Goal: Browse casually

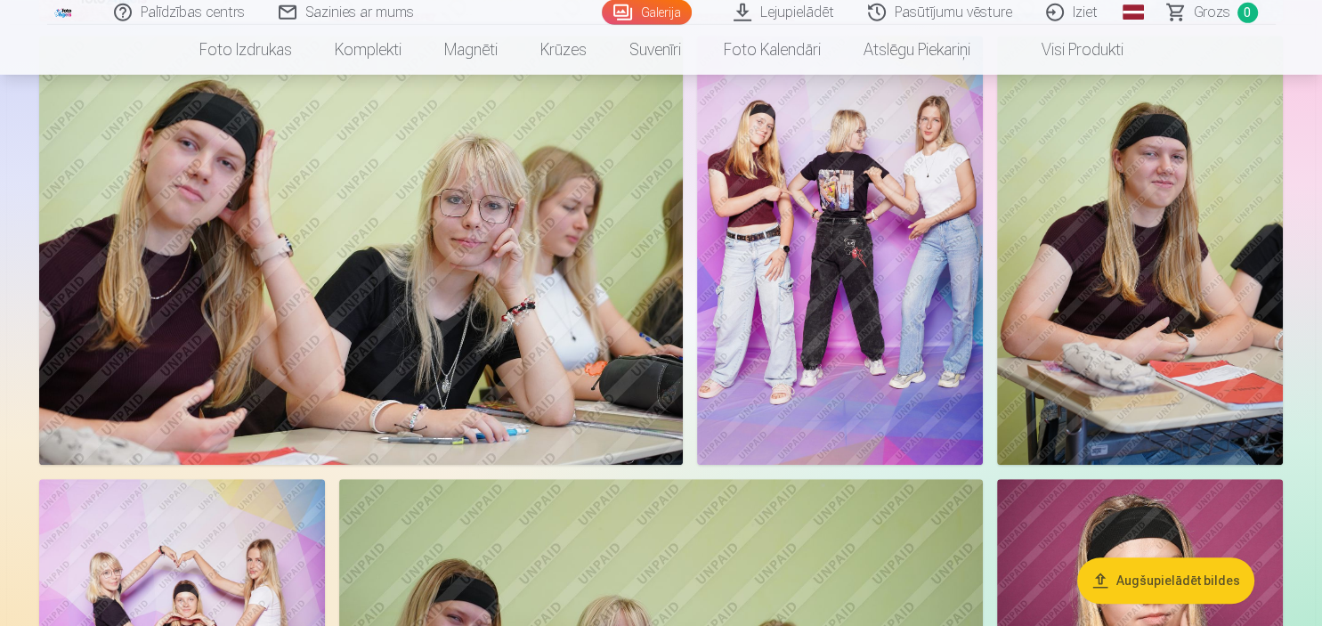
scroll to position [983, 0]
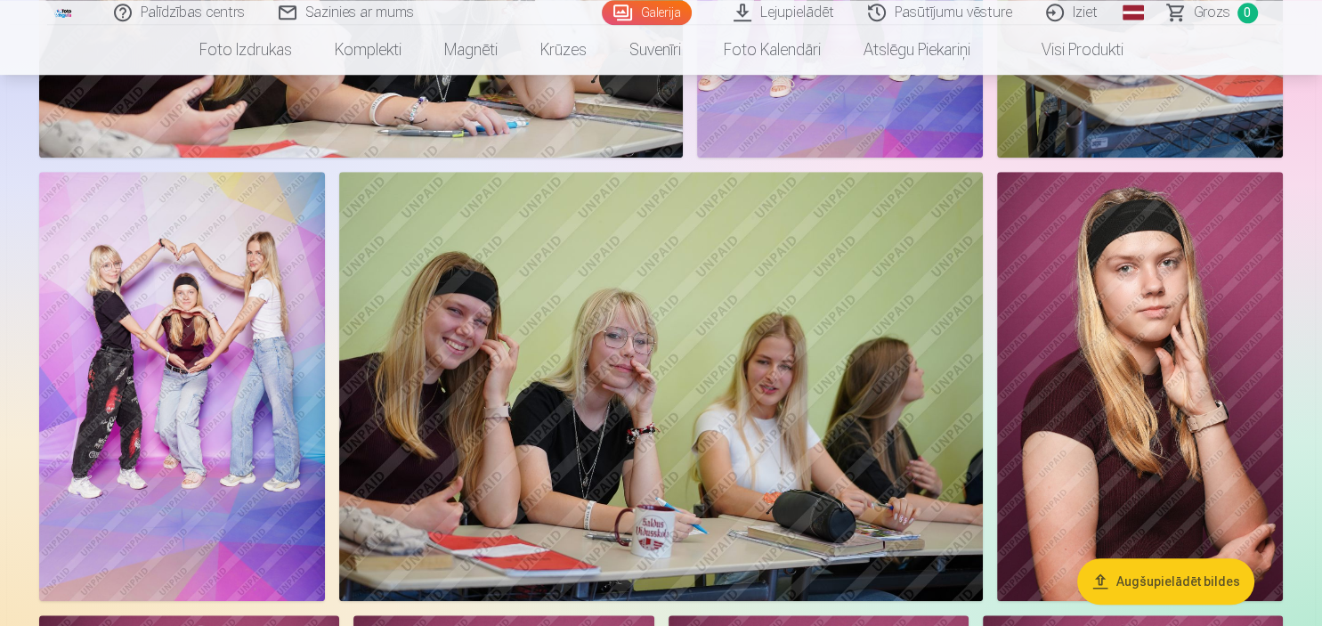
scroll to position [1392, 0]
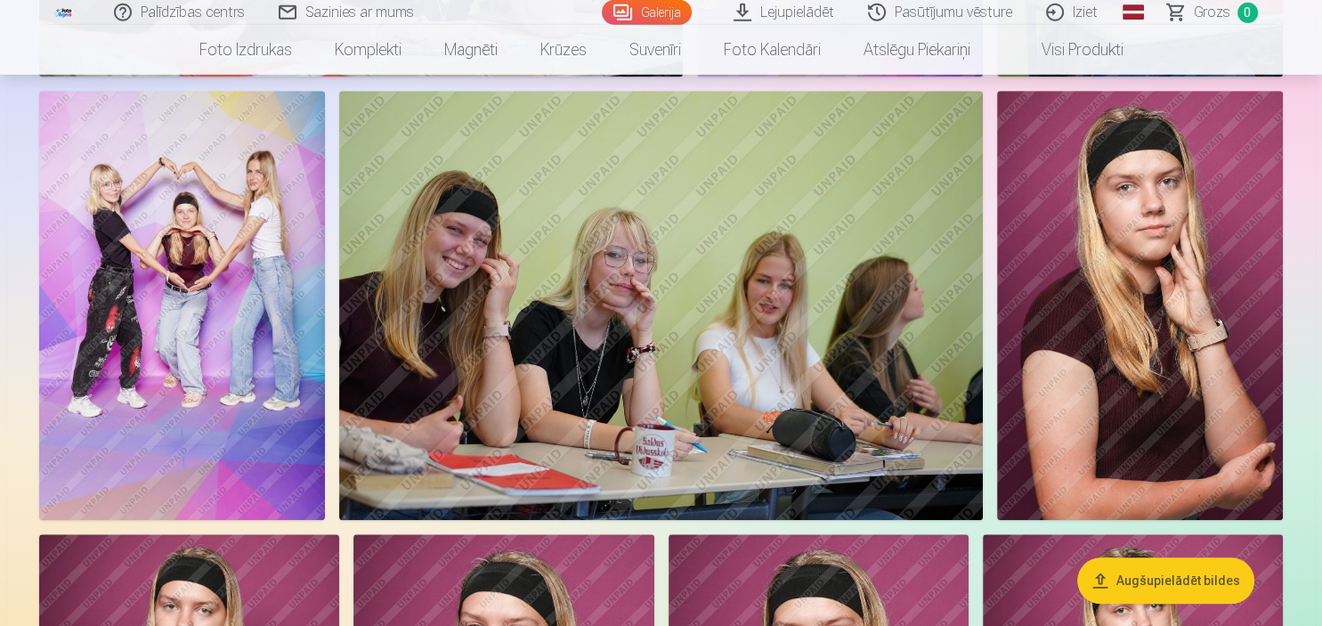
click at [180, 217] on img at bounding box center [182, 305] width 286 height 429
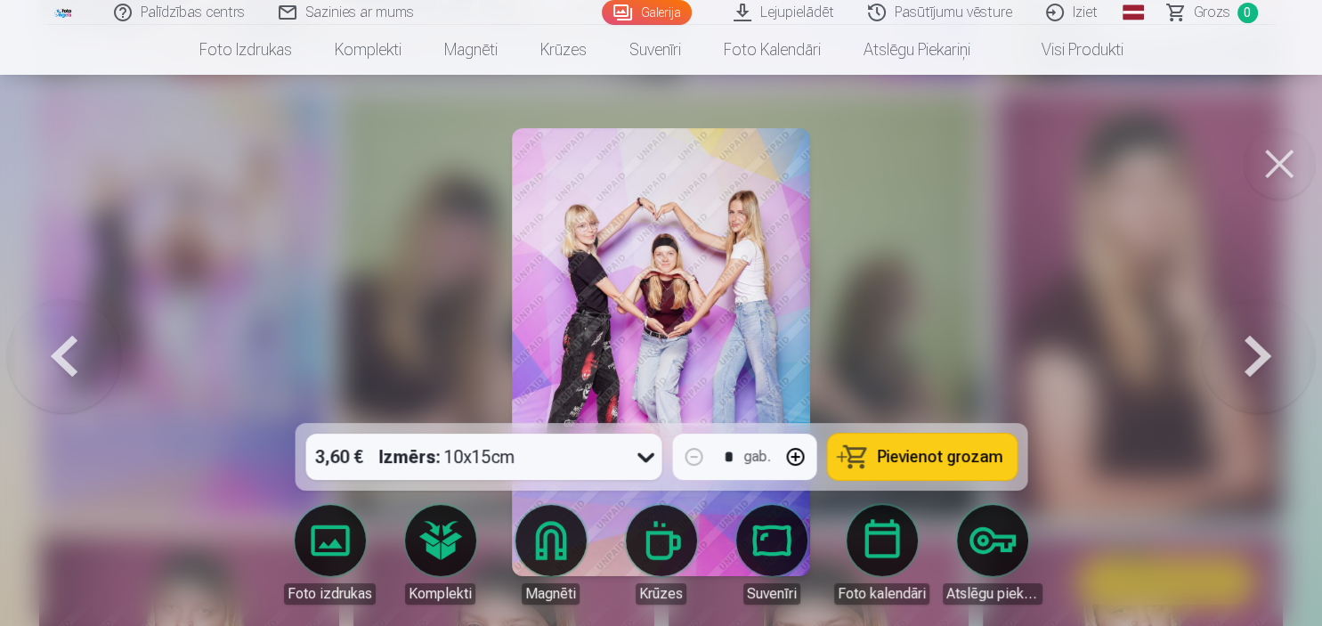
click at [707, 248] on img at bounding box center [661, 352] width 298 height 448
click at [1259, 167] on button at bounding box center [1278, 163] width 71 height 71
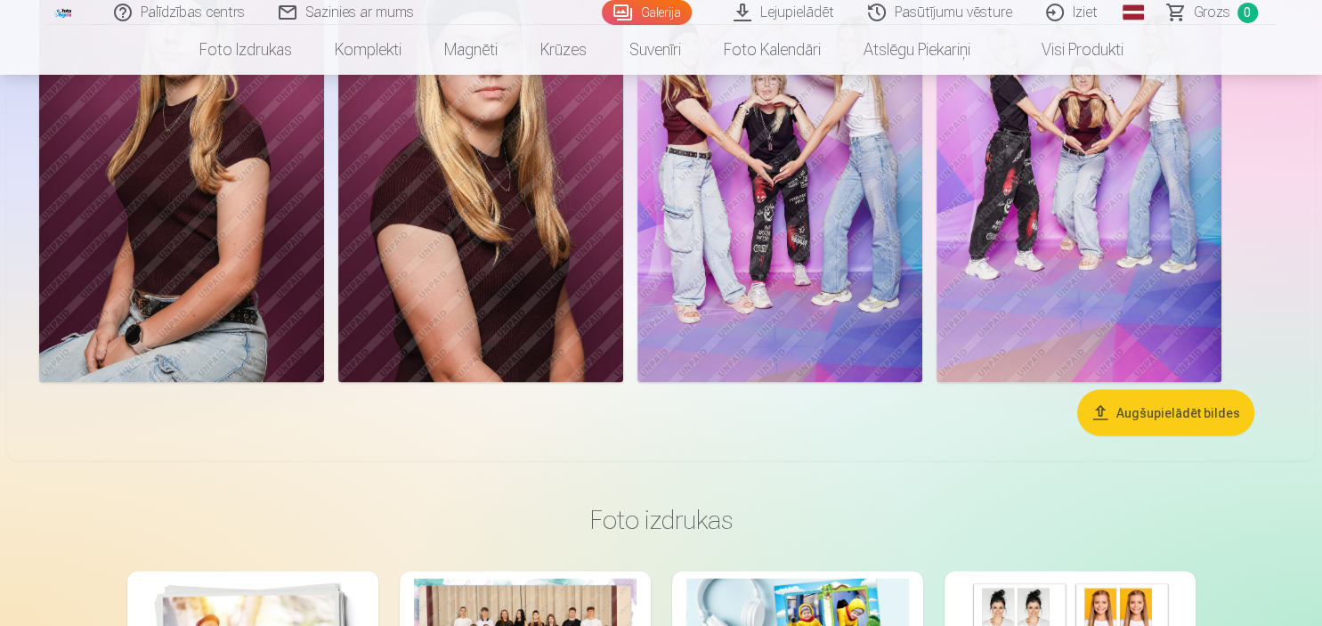
scroll to position [2850, 0]
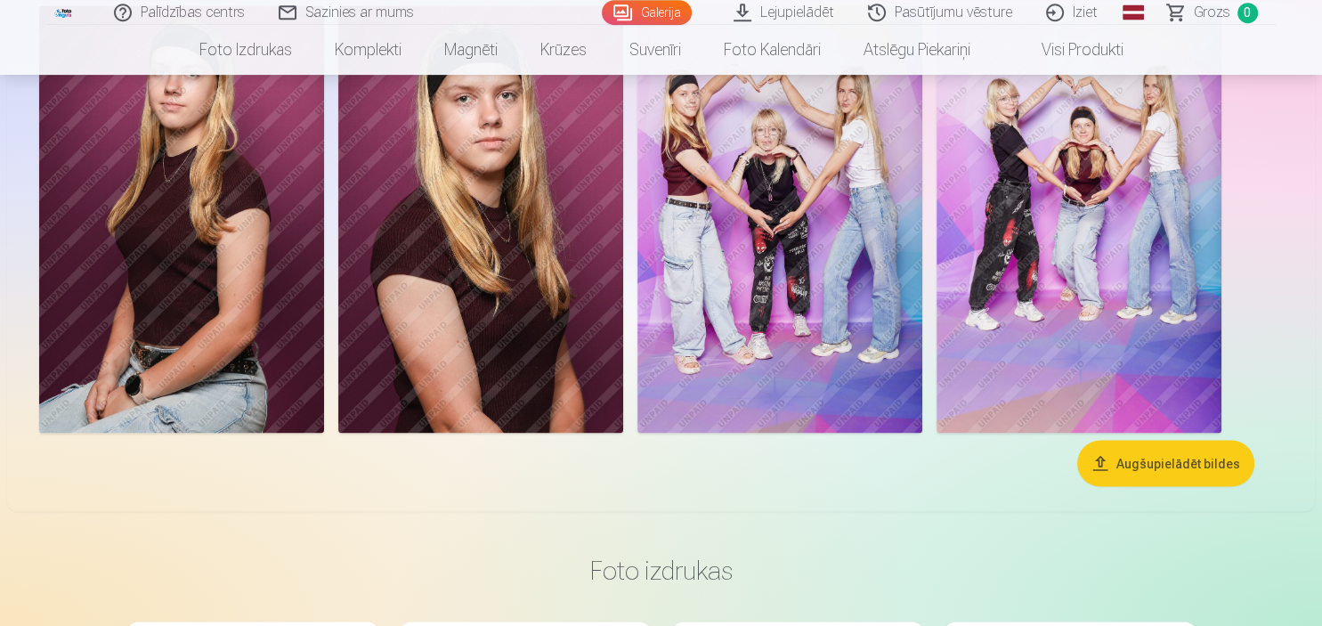
click at [1073, 254] on img at bounding box center [1078, 218] width 285 height 427
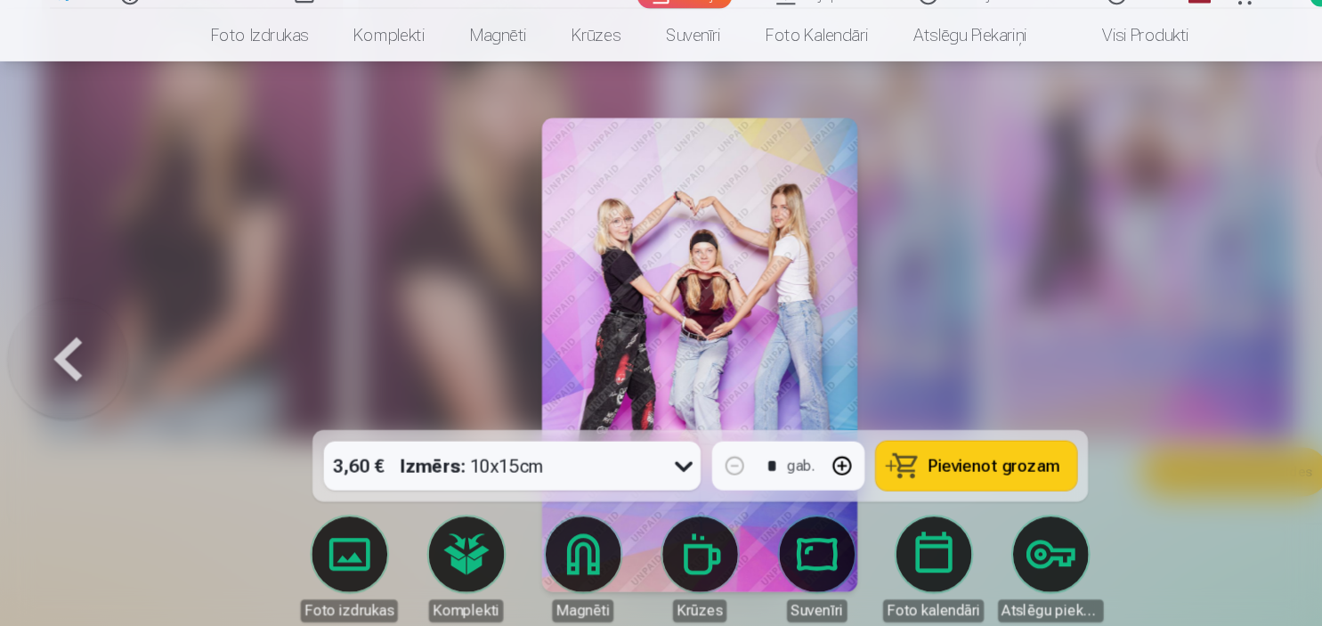
click at [1237, 109] on div at bounding box center [661, 313] width 1322 height 626
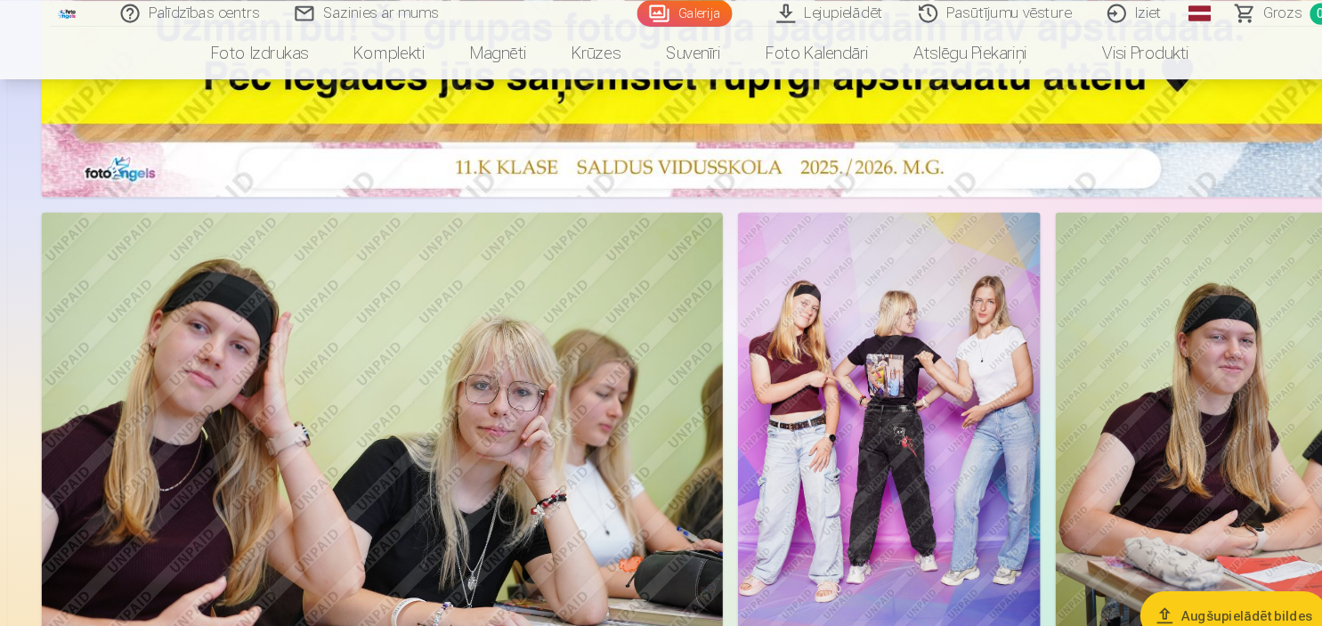
scroll to position [799, 0]
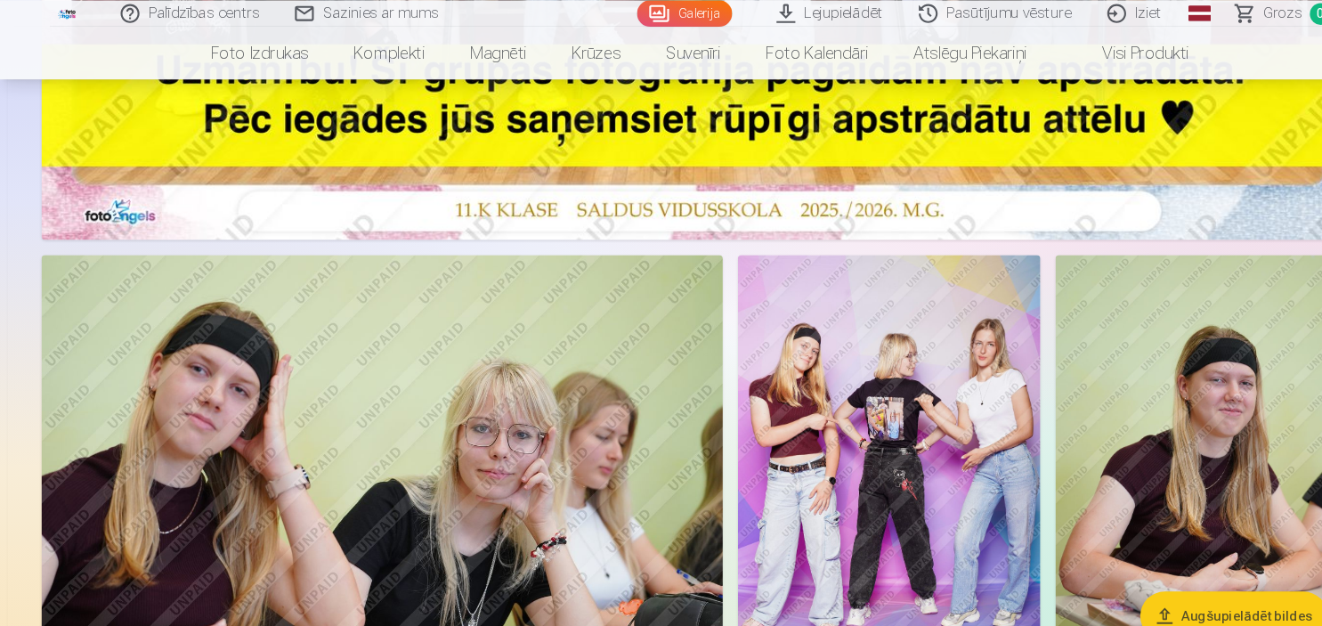
click at [902, 390] on img at bounding box center [840, 454] width 286 height 429
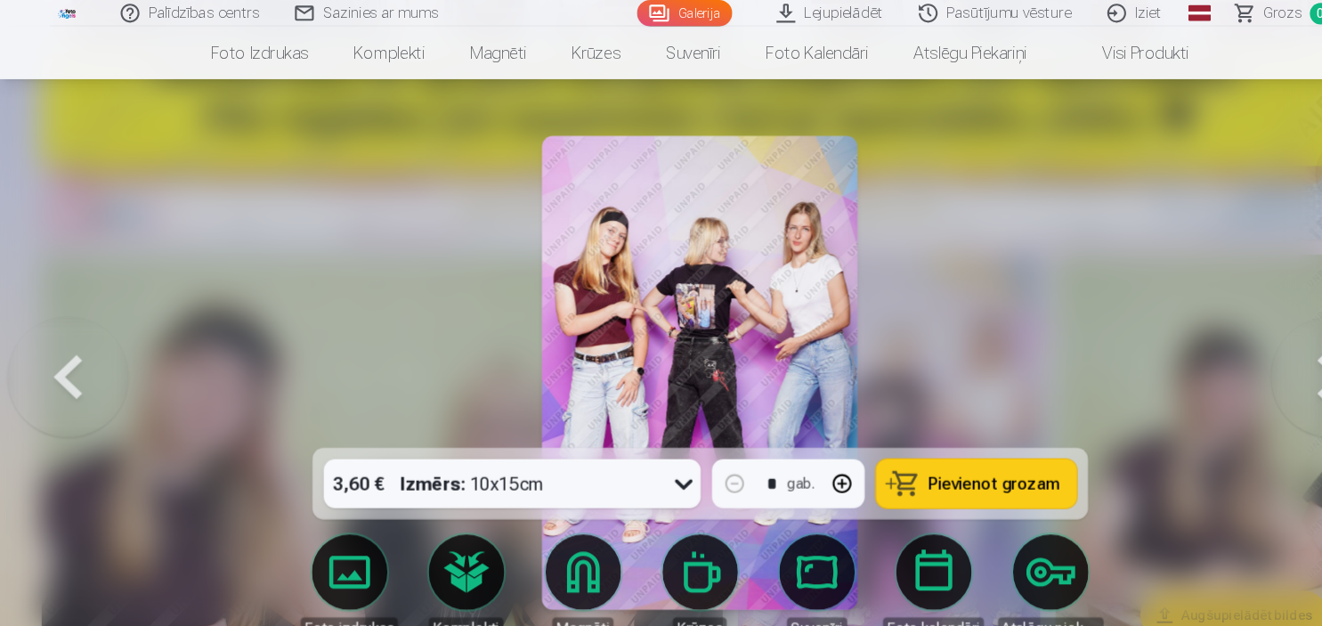
scroll to position [799, 0]
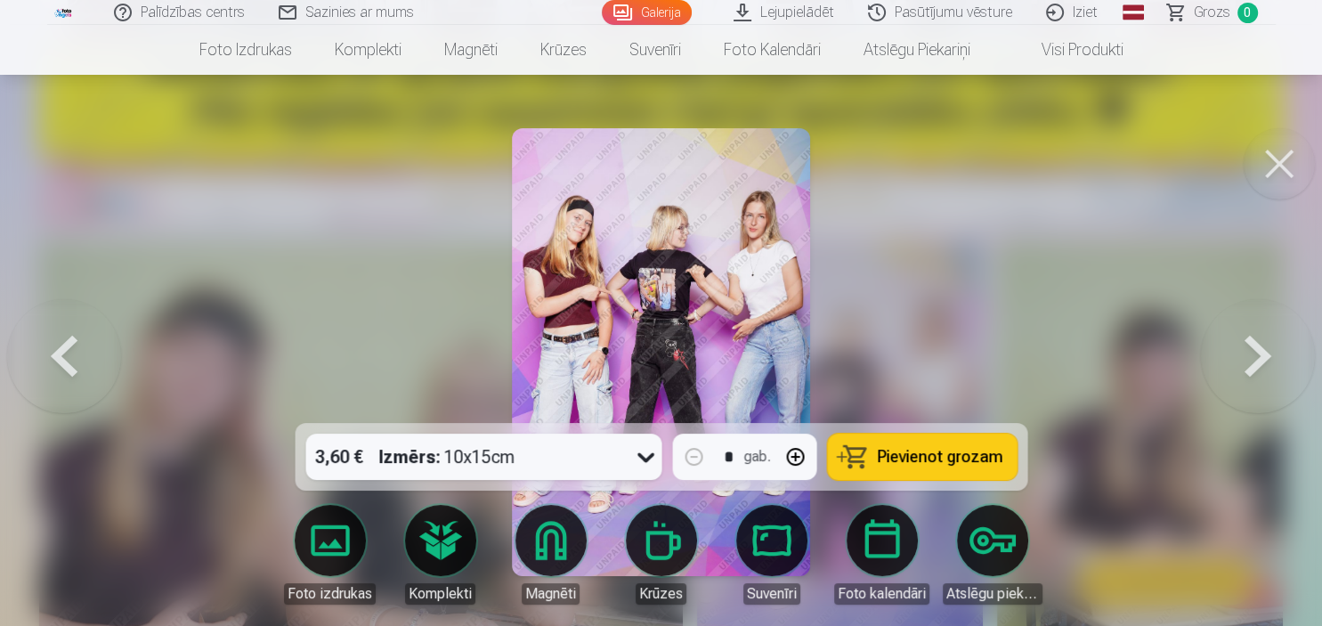
click at [1290, 156] on button at bounding box center [1278, 163] width 71 height 71
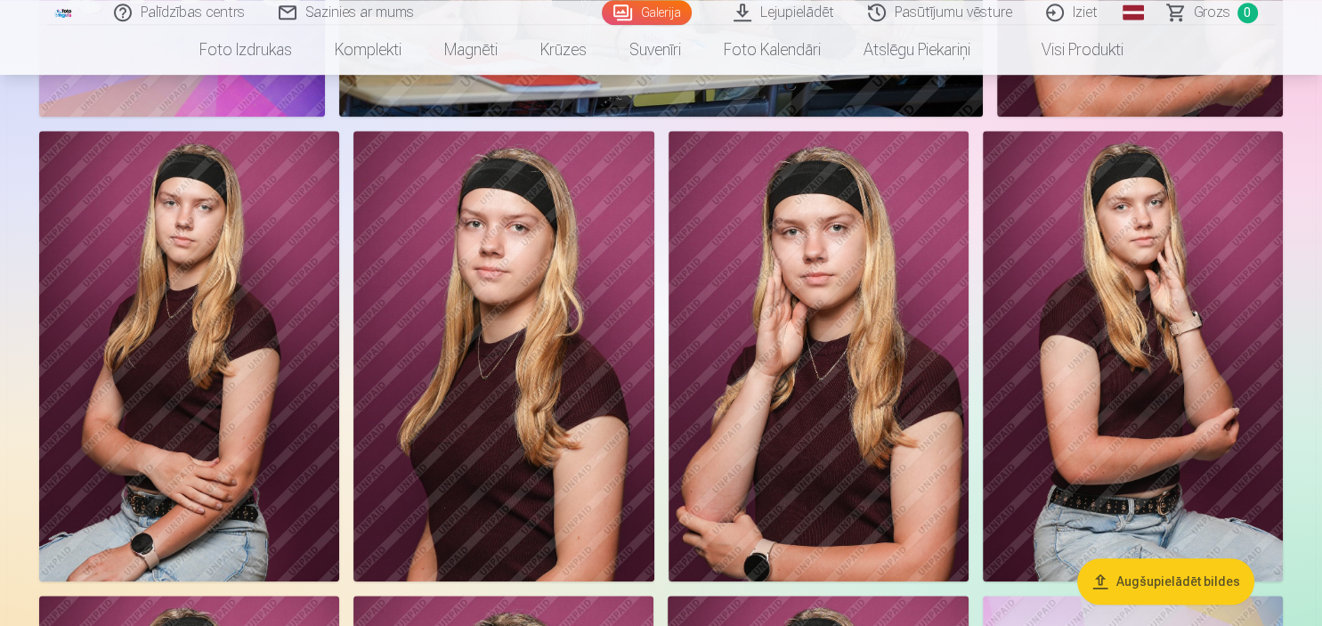
scroll to position [1805, 0]
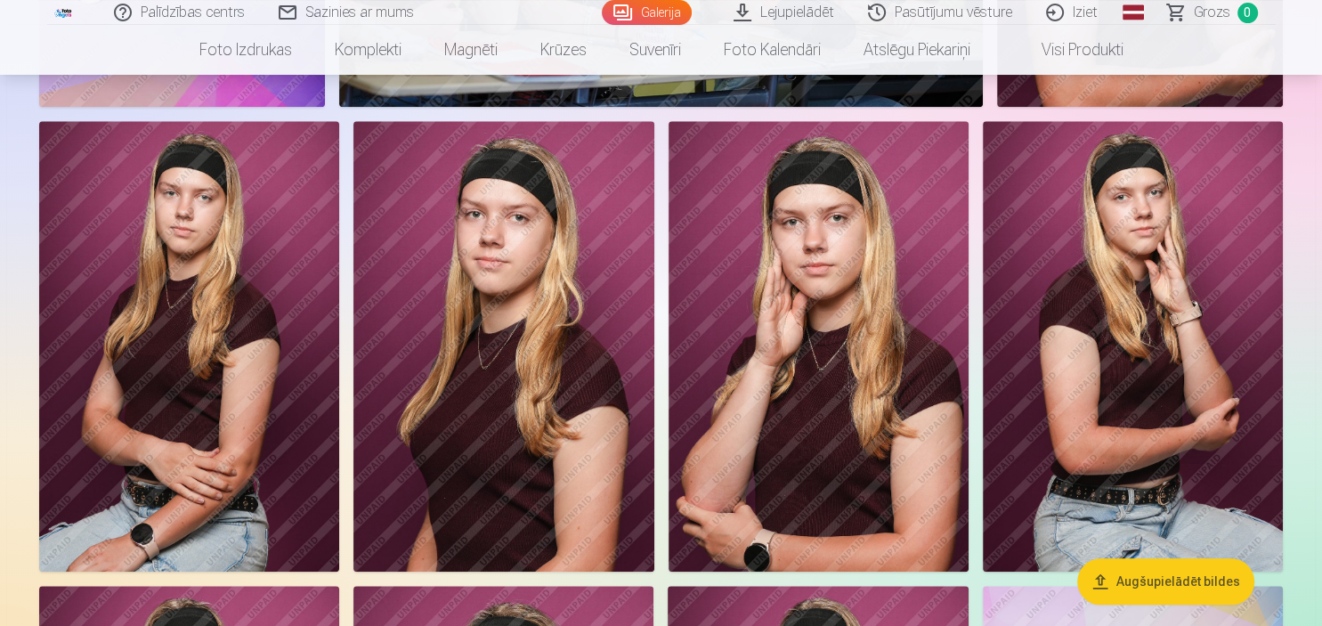
click at [193, 234] on img at bounding box center [189, 346] width 300 height 450
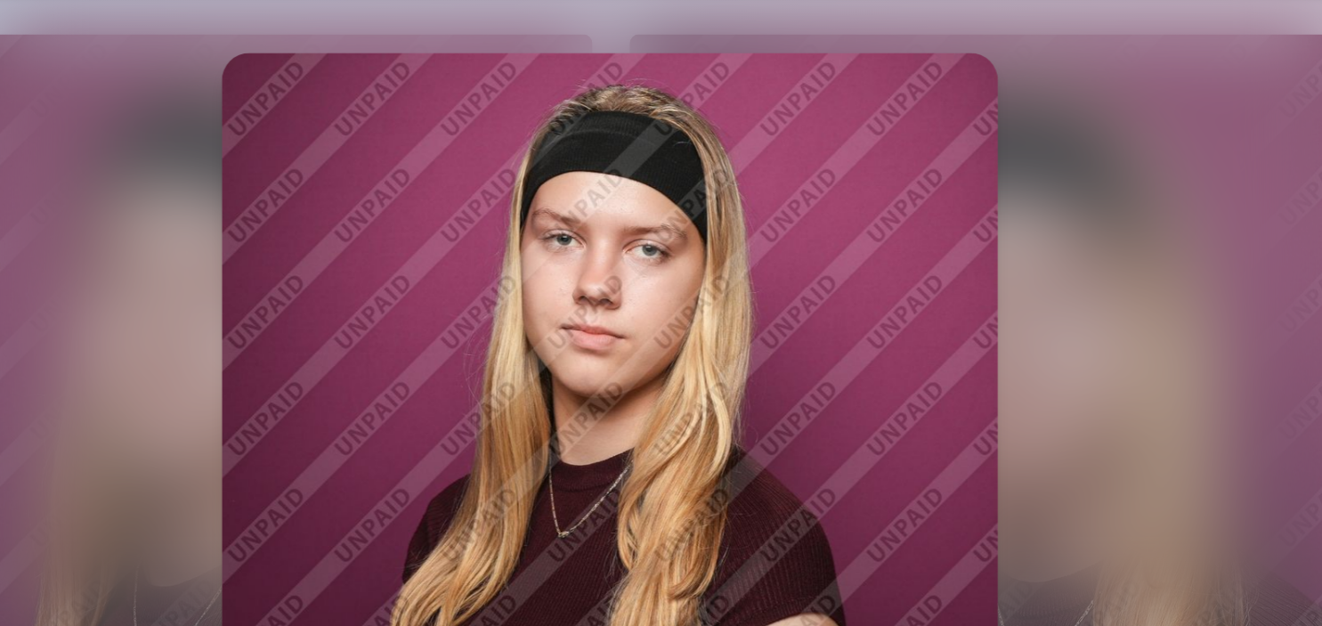
click at [836, 227] on div at bounding box center [661, 313] width 1322 height 626
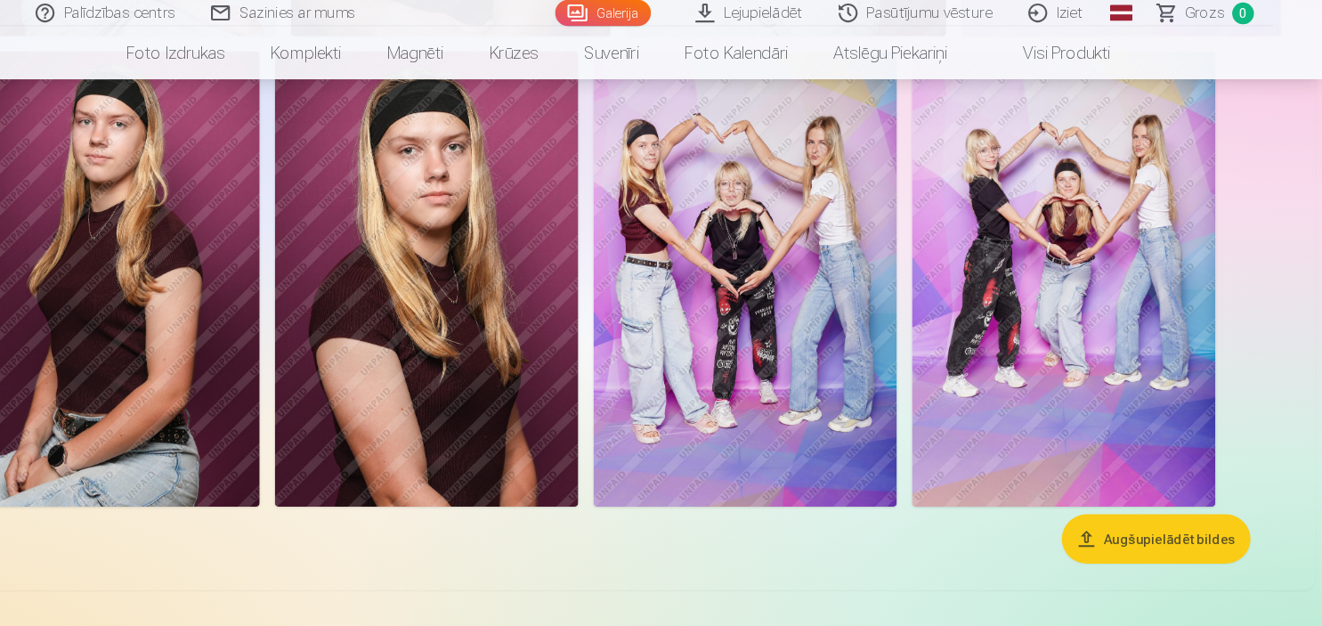
scroll to position [2754, 0]
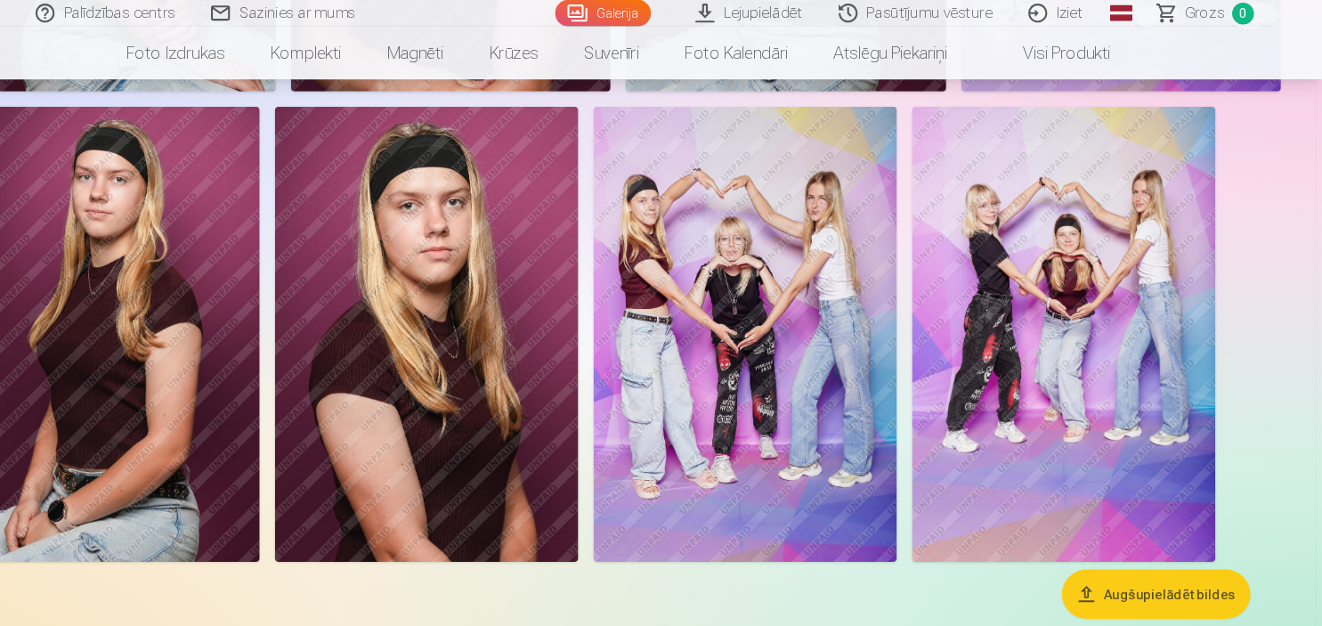
click at [1022, 336] on img at bounding box center [1078, 314] width 285 height 427
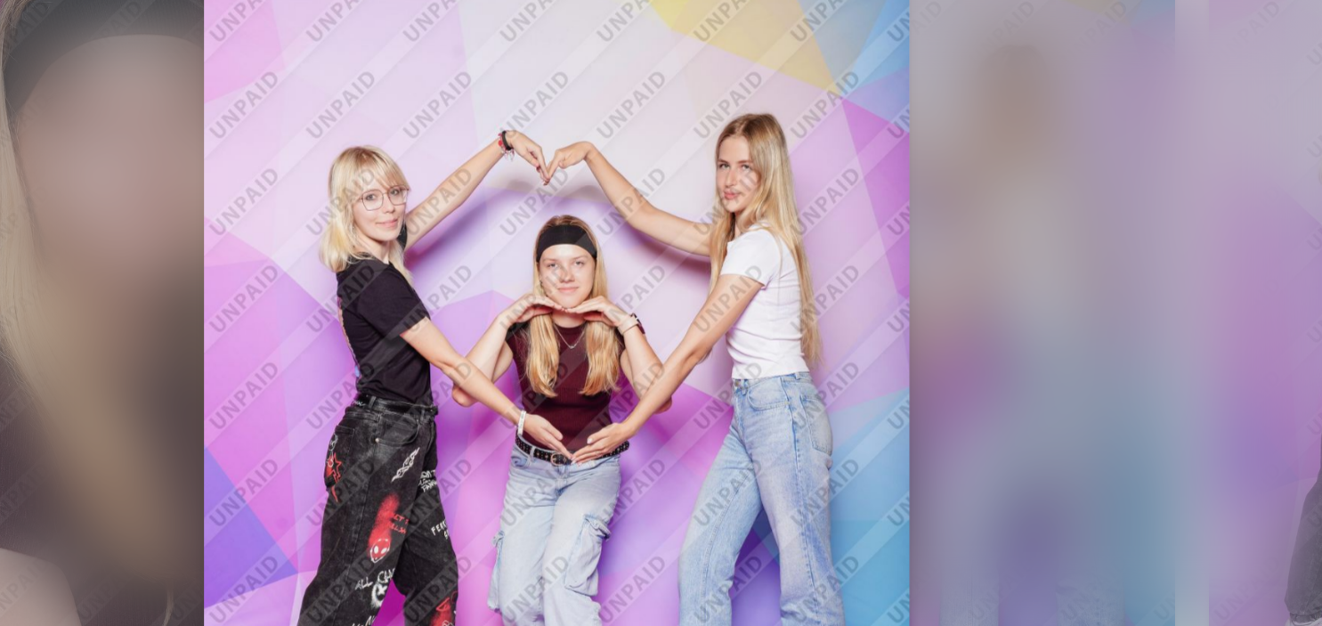
scroll to position [2754, 0]
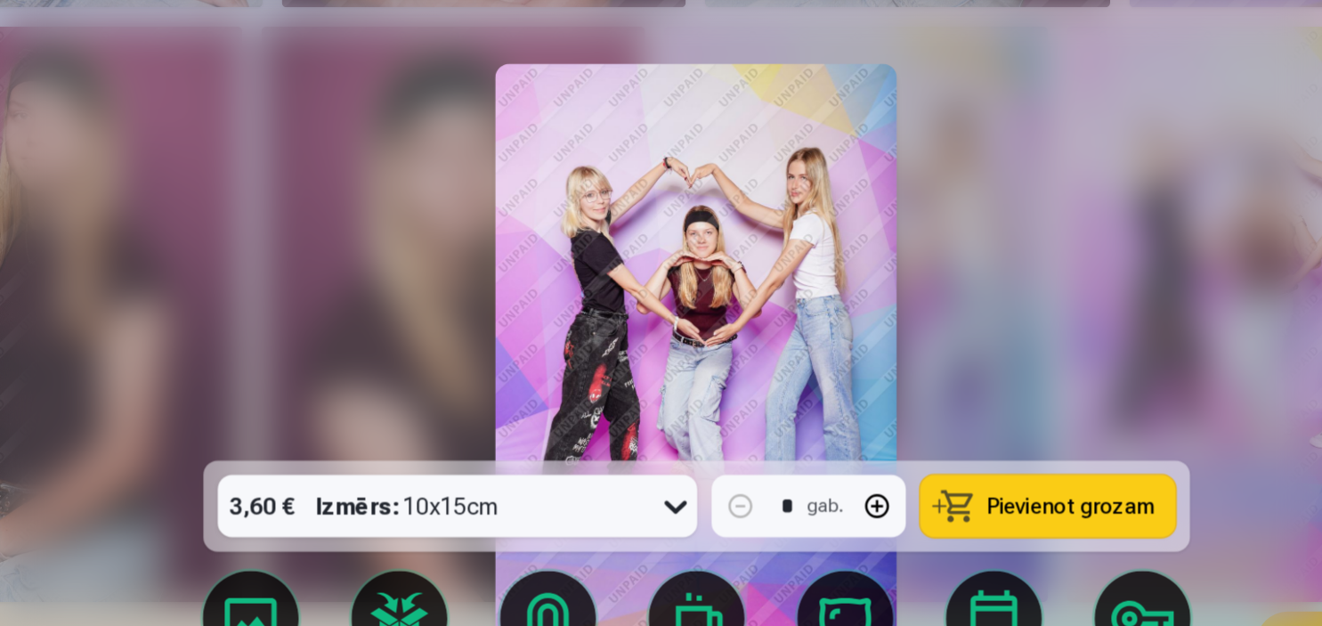
click at [910, 253] on div at bounding box center [661, 313] width 1322 height 626
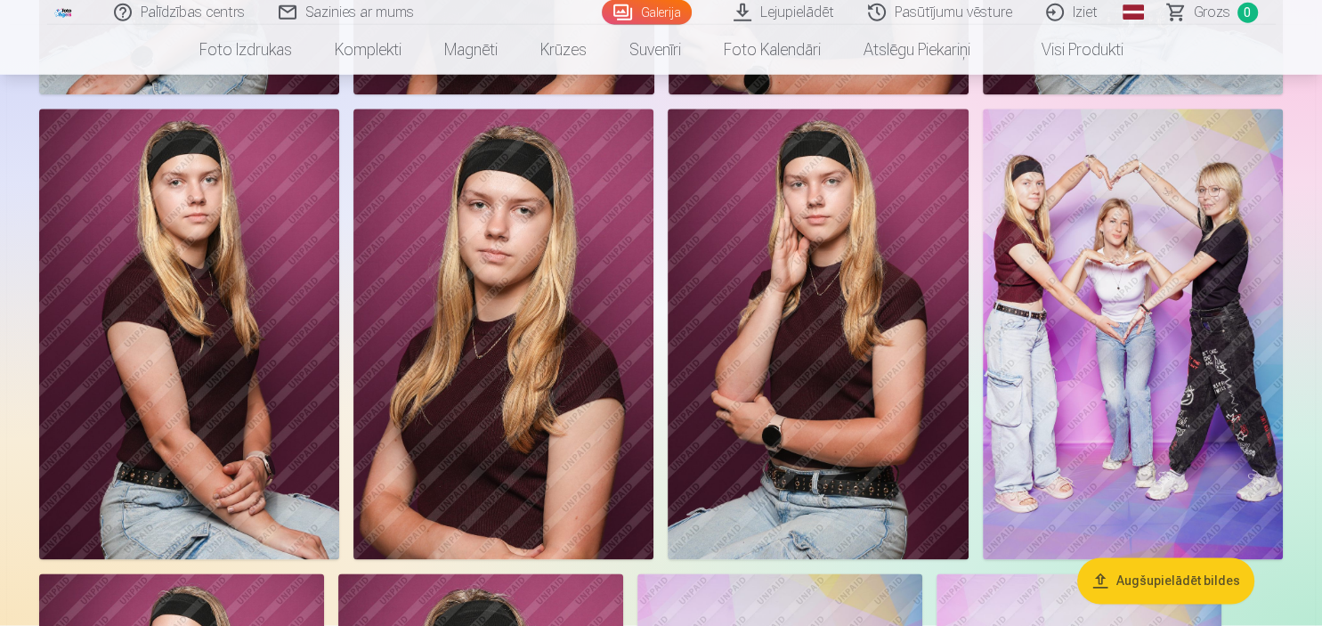
scroll to position [2099, 0]
